Goal: Task Accomplishment & Management: Use online tool/utility

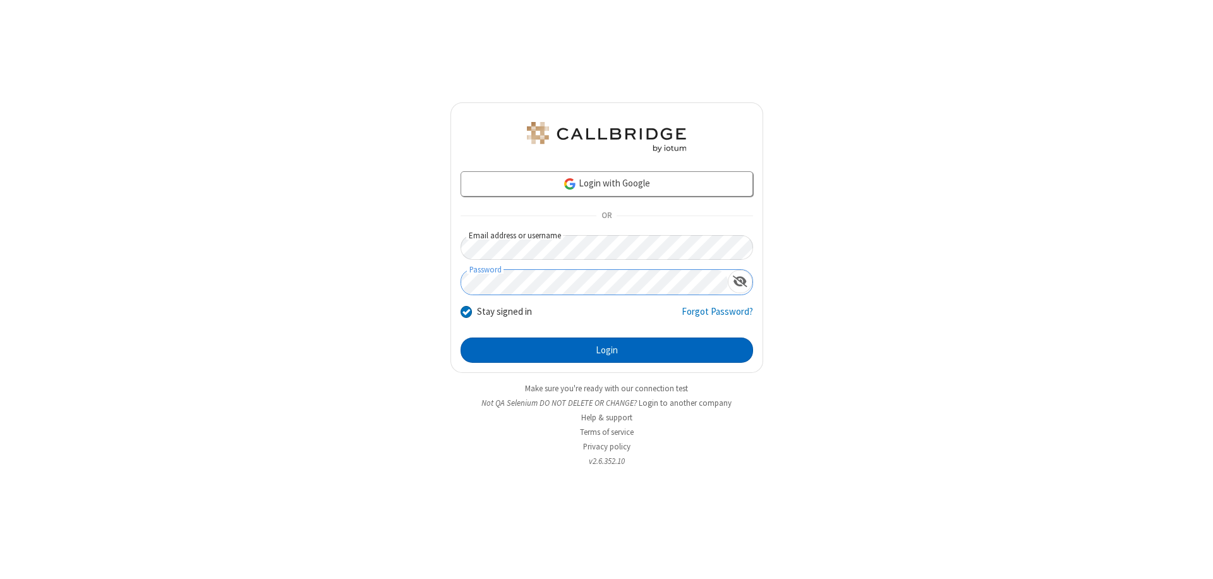
click at [606, 350] on button "Login" at bounding box center [606, 349] width 292 height 25
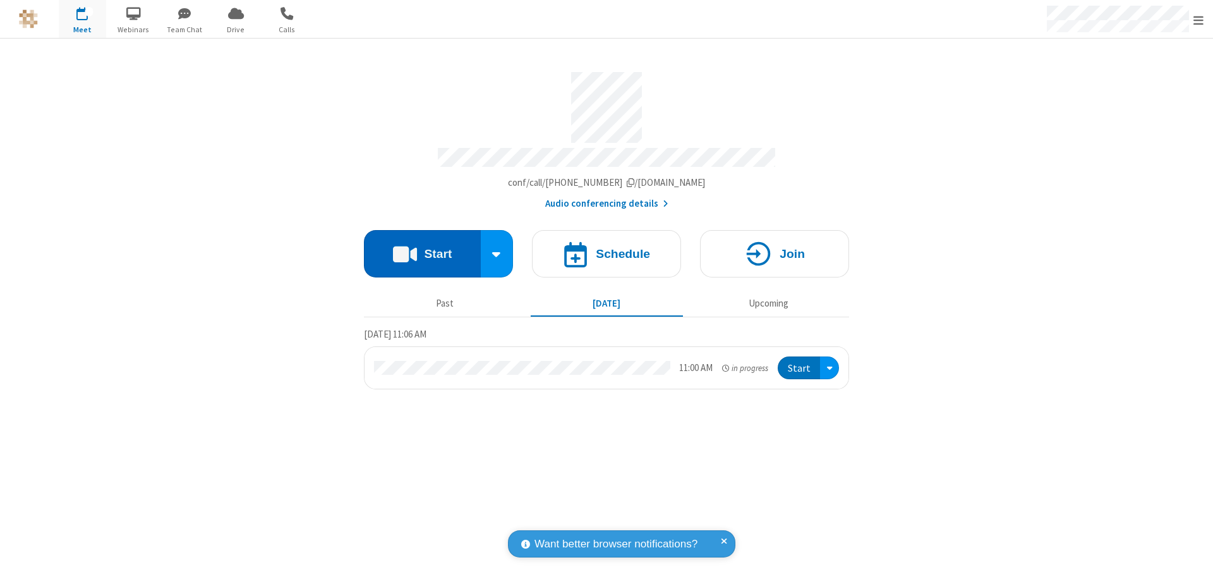
click at [422, 248] on button "Start" at bounding box center [422, 253] width 117 height 47
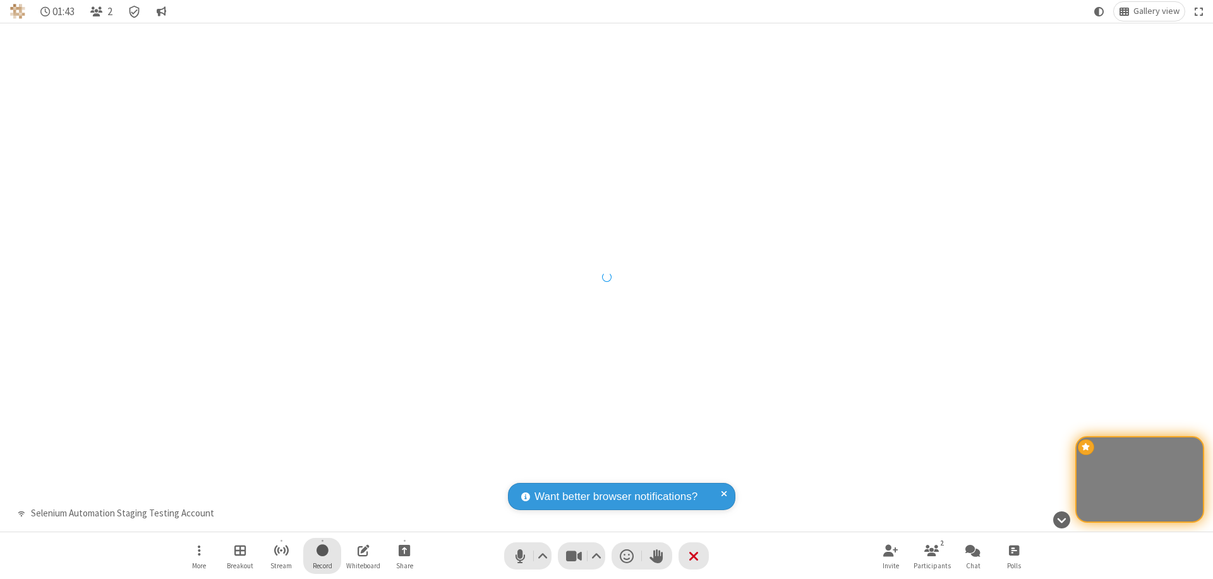
click at [322, 555] on span "Start recording" at bounding box center [322, 550] width 12 height 16
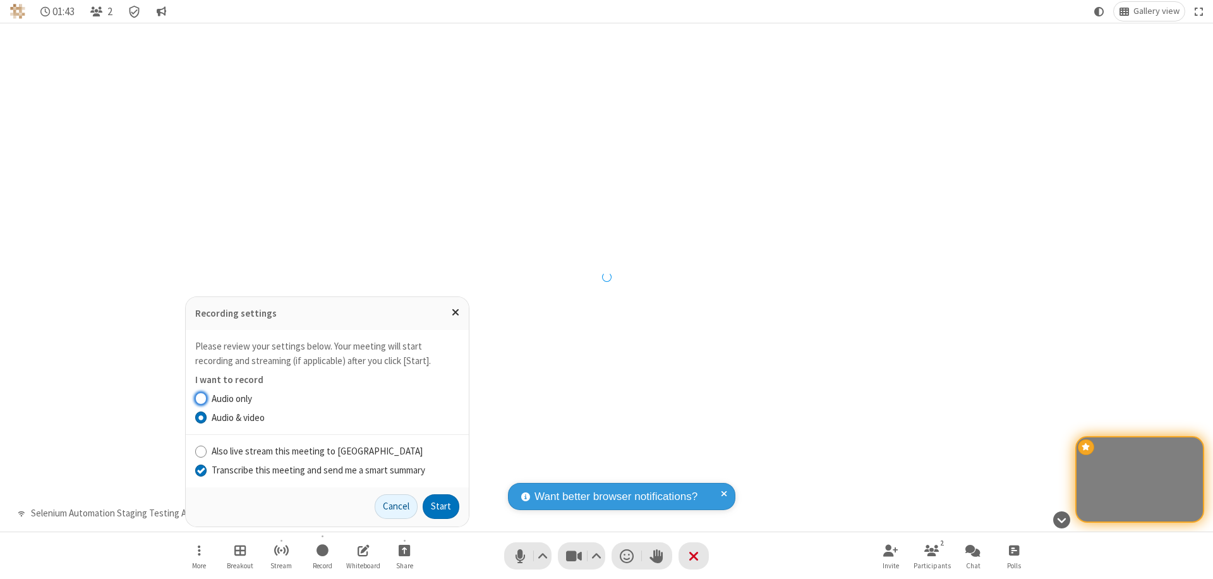
click at [200, 469] on input "Transcribe this meeting and send me a smart summary" at bounding box center [201, 469] width 12 height 13
click at [335, 398] on label "Audio only" at bounding box center [336, 399] width 248 height 15
click at [207, 398] on input "Audio only" at bounding box center [201, 398] width 12 height 13
click at [200, 450] on input "Also live stream this meeting to [GEOGRAPHIC_DATA]" at bounding box center [201, 450] width 12 height 13
click at [441, 506] on button "Start" at bounding box center [441, 506] width 37 height 25
